Goal: Check status: Check status

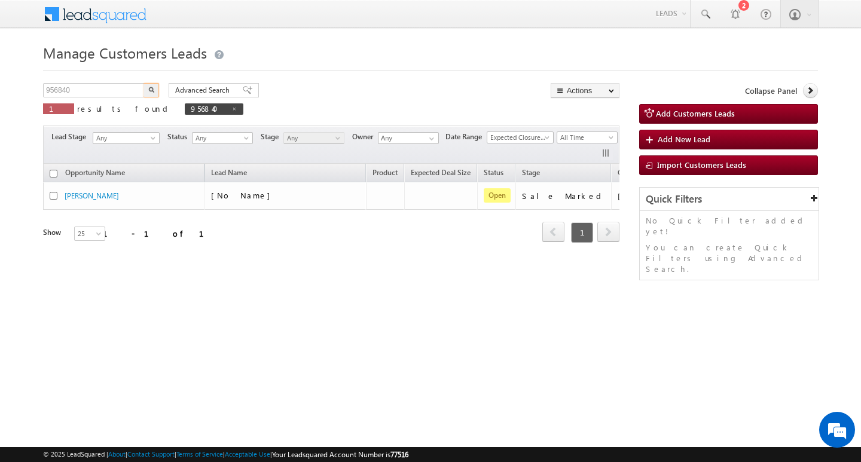
click at [103, 87] on input "956840" at bounding box center [94, 90] width 102 height 14
type input "9313161885"
click at [144, 83] on button "button" at bounding box center [152, 90] width 16 height 14
drag, startPoint x: 379, startPoint y: 257, endPoint x: 491, endPoint y: 243, distance: 112.0
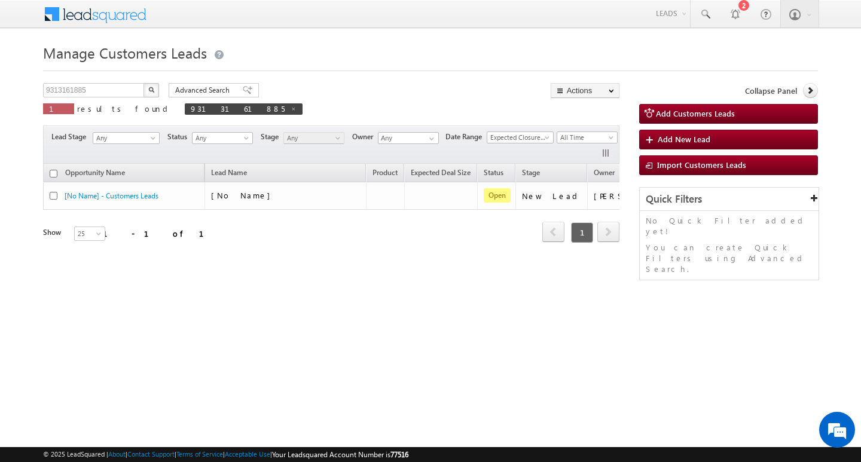
click at [479, 257] on div "Opportunity Name Lead Name Product Expected Deal Size Status Stage Owner Action…" at bounding box center [331, 211] width 577 height 94
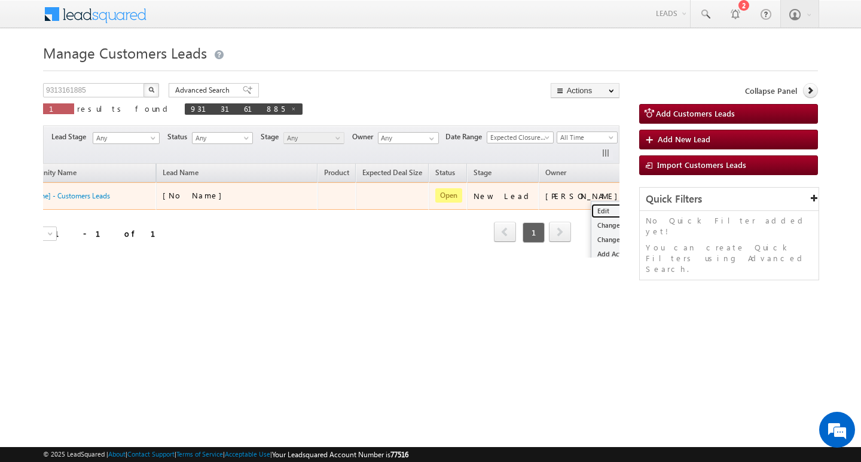
click at [592, 208] on link "Edit" at bounding box center [622, 211] width 60 height 14
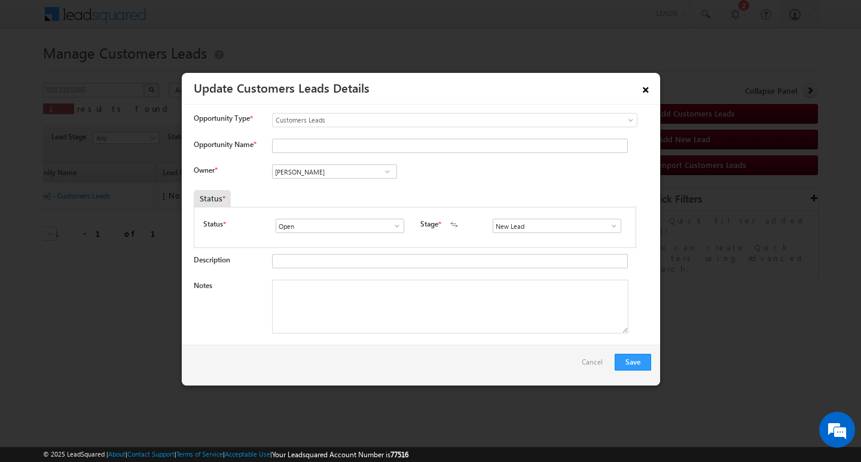
click at [643, 89] on link "×" at bounding box center [646, 87] width 20 height 21
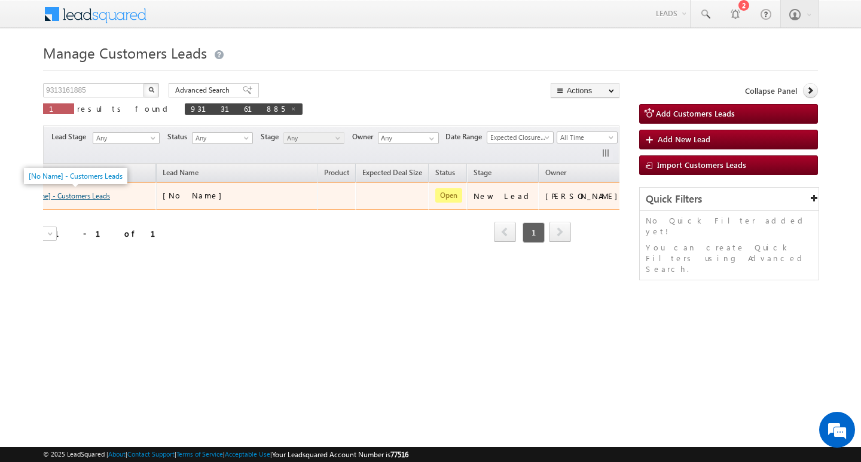
click at [89, 193] on link "[No Name] - Customers Leads" at bounding box center [63, 195] width 94 height 9
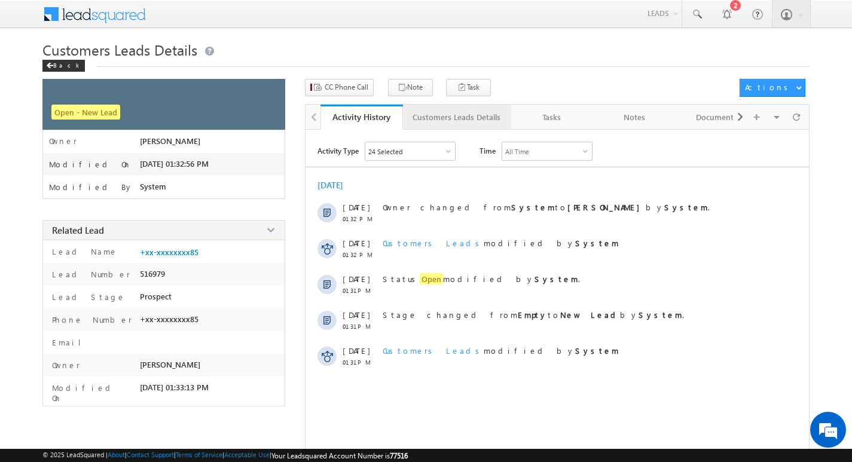
click at [458, 112] on div "Customers Leads Details" at bounding box center [457, 117] width 88 height 14
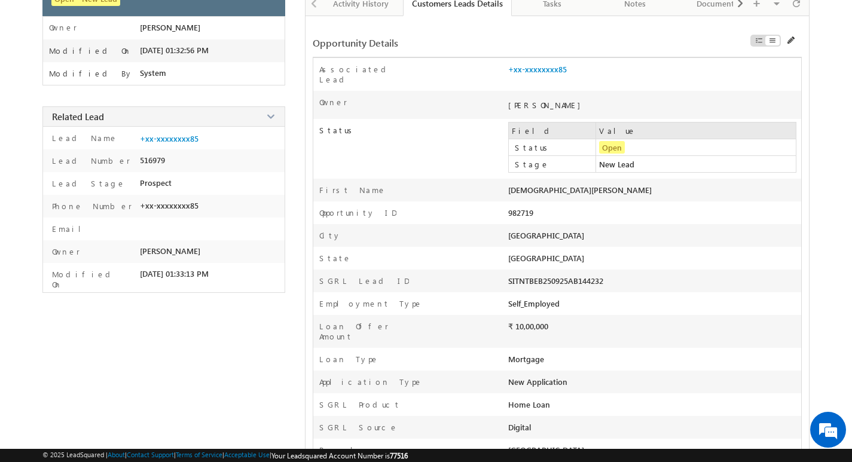
scroll to position [84, 0]
